Goal: Entertainment & Leisure: Consume media (video, audio)

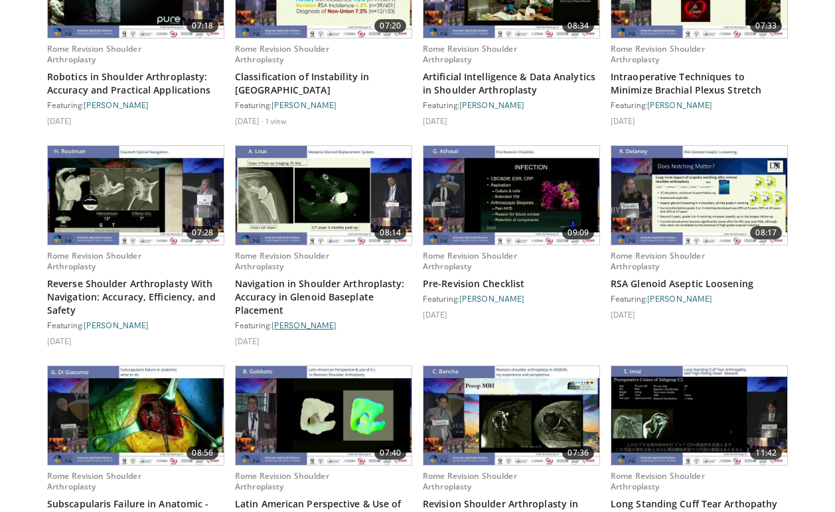
scroll to position [1312, 0]
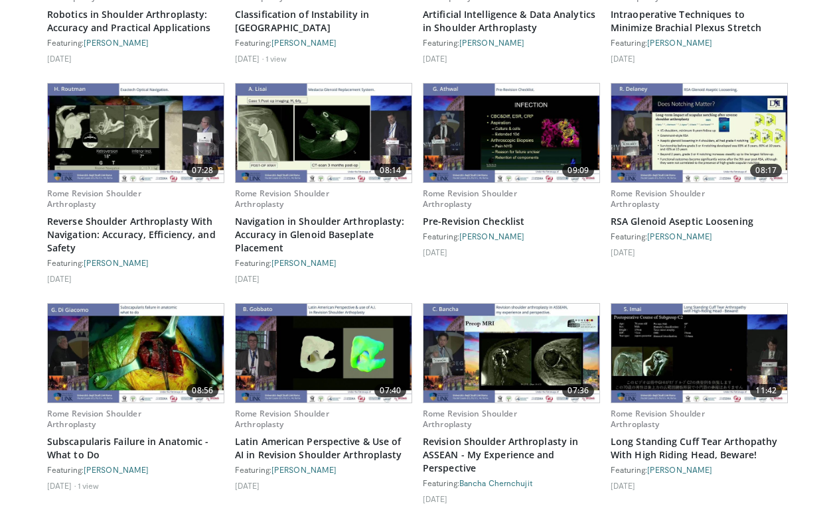
click at [502, 139] on img at bounding box center [511, 133] width 176 height 99
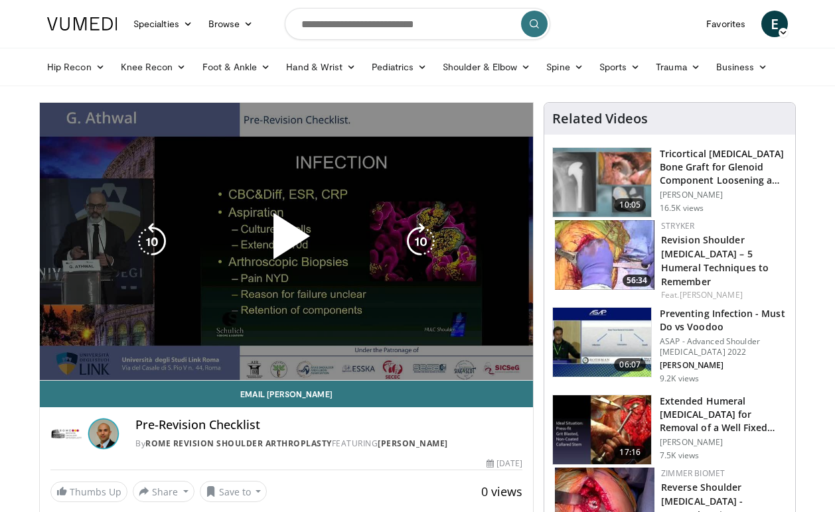
click at [287, 242] on span "Video Player" at bounding box center [287, 242] width 0 height 0
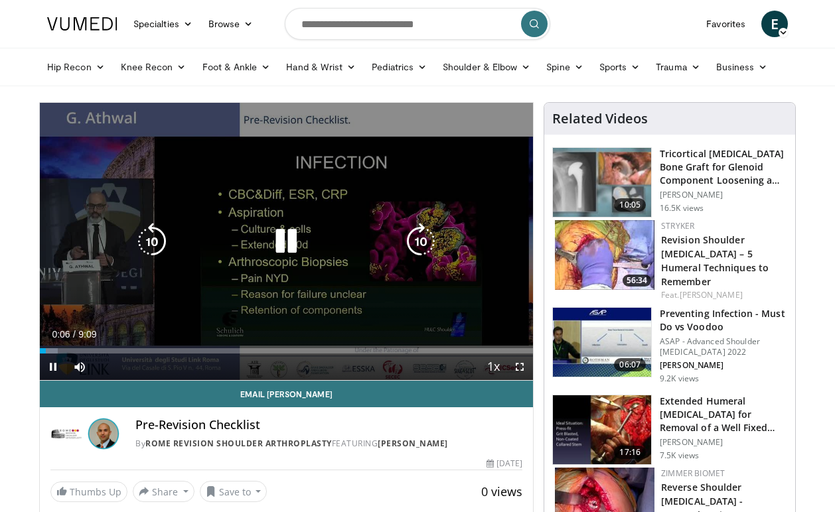
click at [434, 231] on icon "Video Player" at bounding box center [420, 241] width 37 height 37
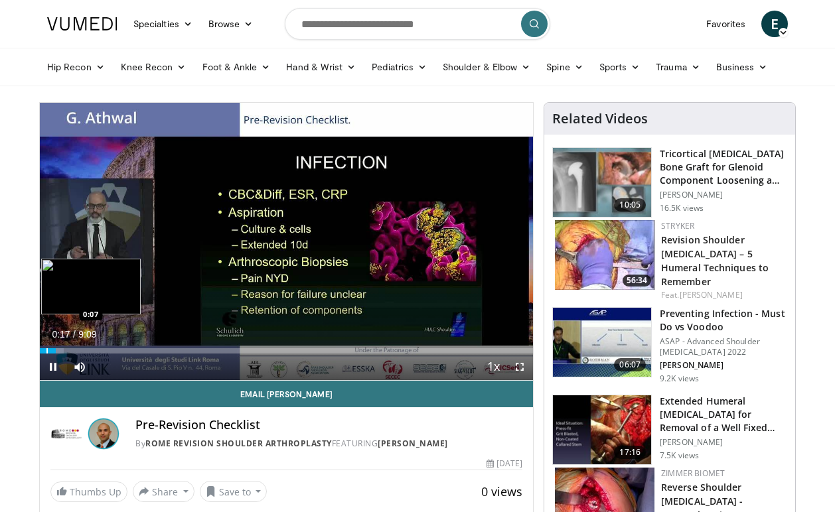
click at [47, 348] on div "Loaded : 4.79% 0:18 0:07" at bounding box center [286, 347] width 493 height 13
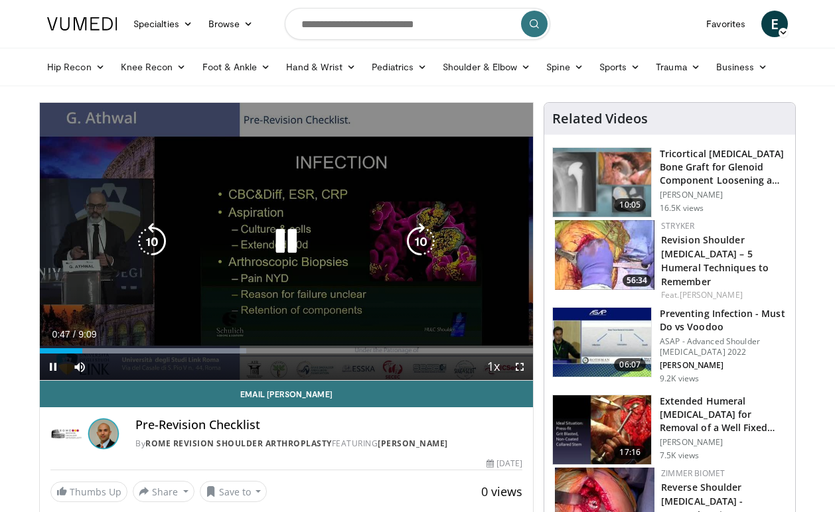
click at [282, 238] on icon "Video Player" at bounding box center [285, 241] width 37 height 37
